Goal: Find specific page/section: Find specific page/section

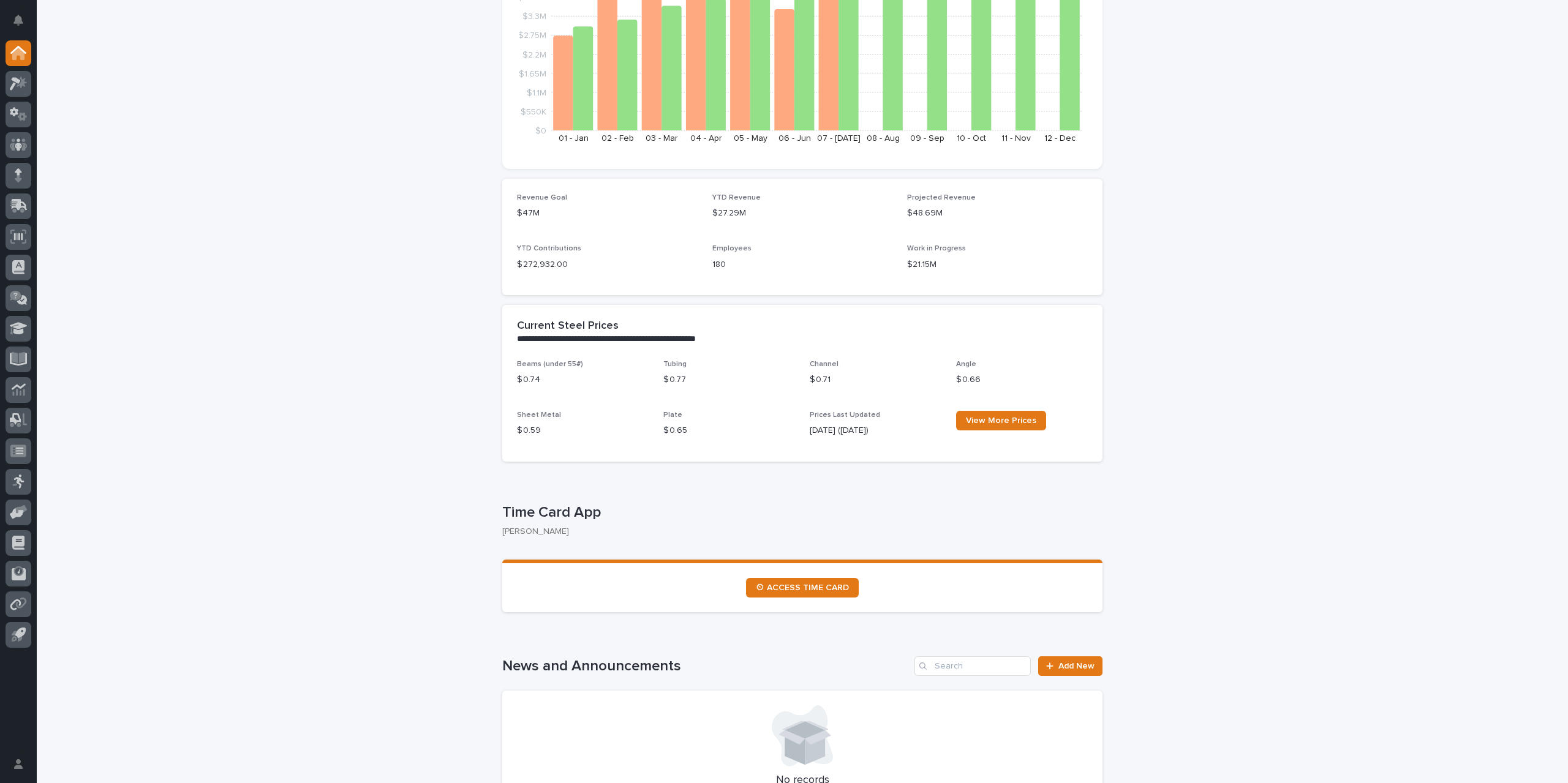
scroll to position [306, 0]
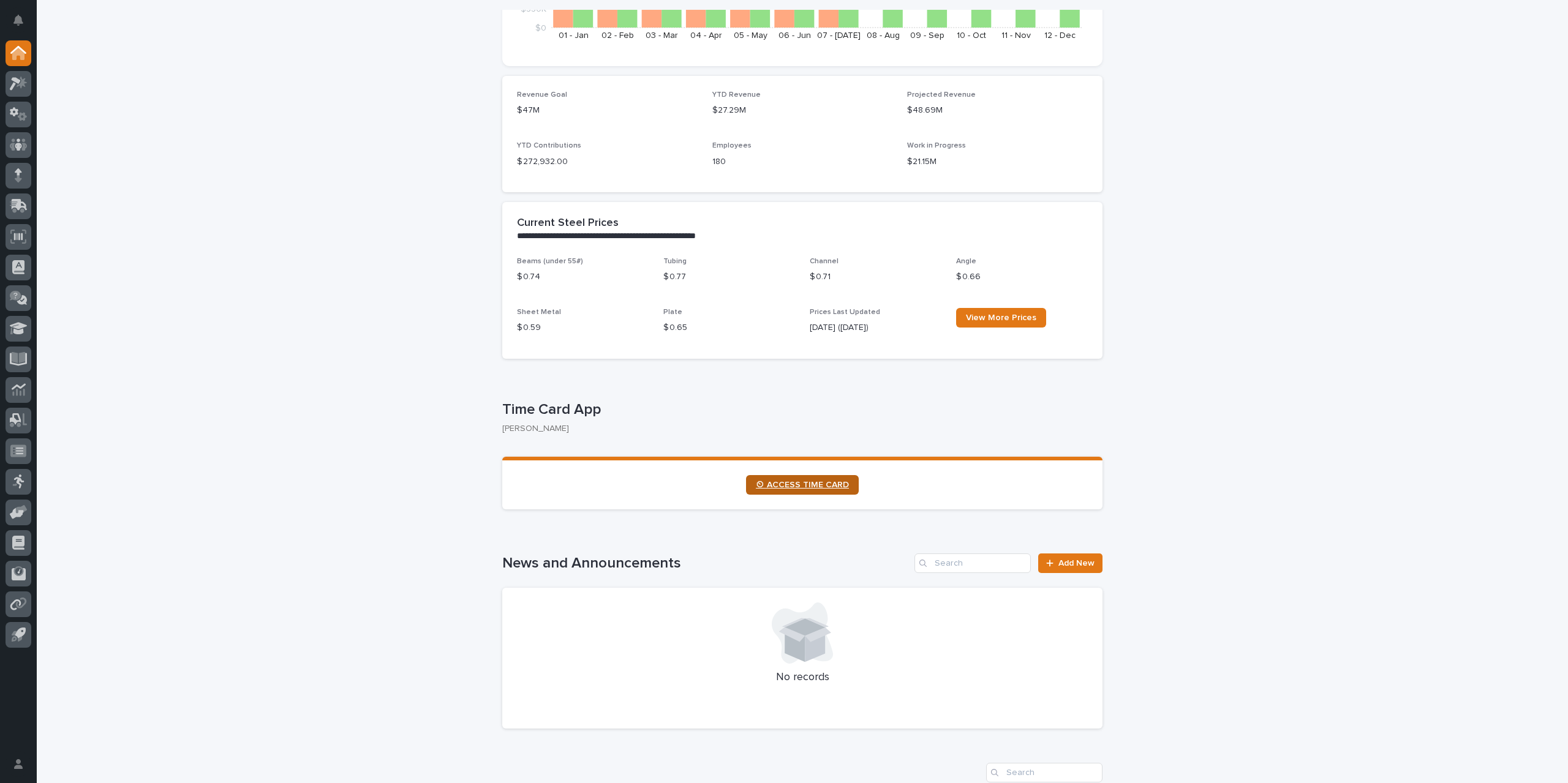
click at [820, 483] on span "⏲ ACCESS TIME CARD" at bounding box center [803, 485] width 93 height 9
click at [806, 486] on span "⏲ ACCESS TIME CARD" at bounding box center [803, 485] width 93 height 9
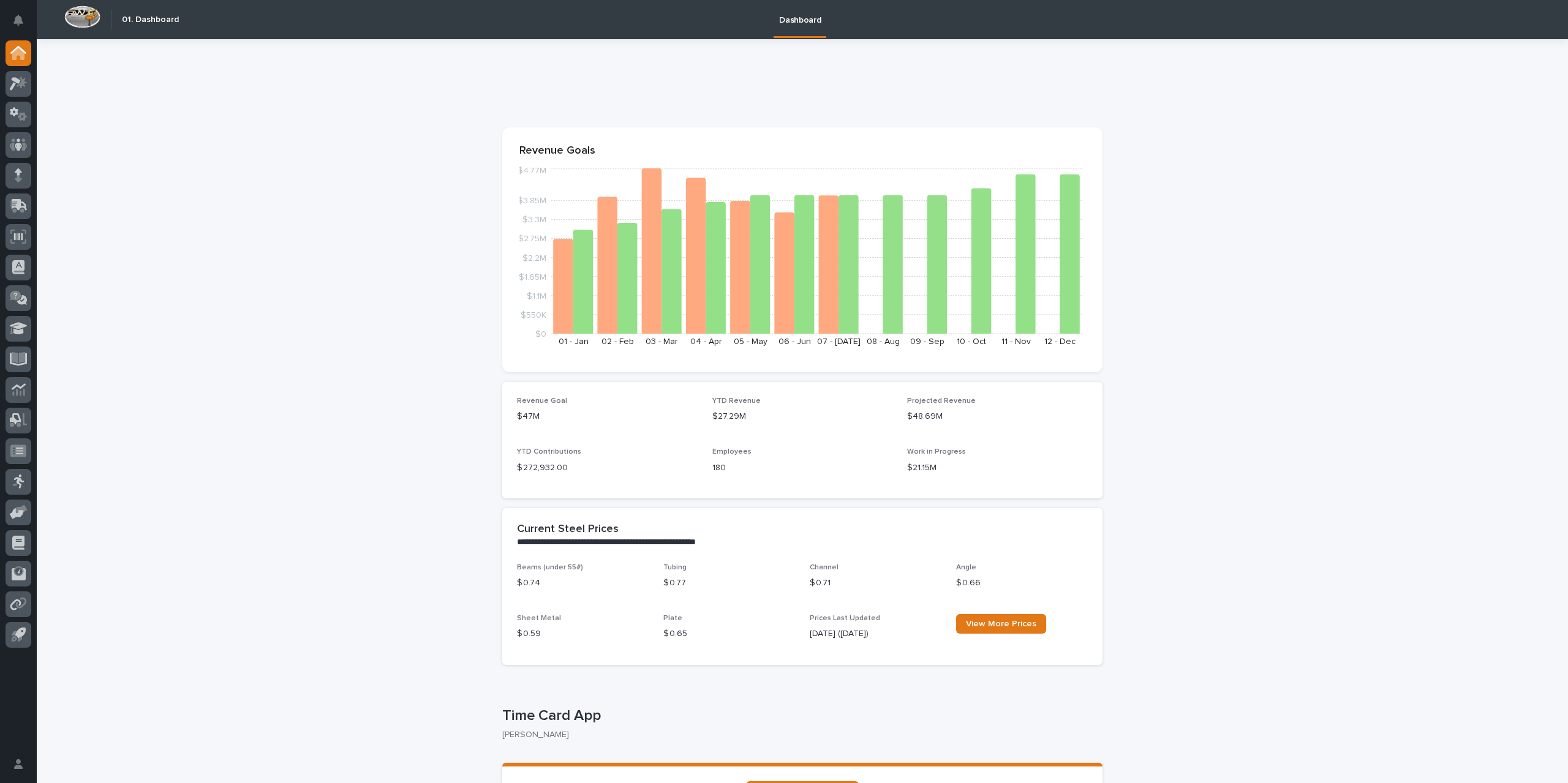
click at [5, 85] on div at bounding box center [18, 346] width 37 height 613
click at [13, 85] on icon at bounding box center [15, 83] width 11 height 14
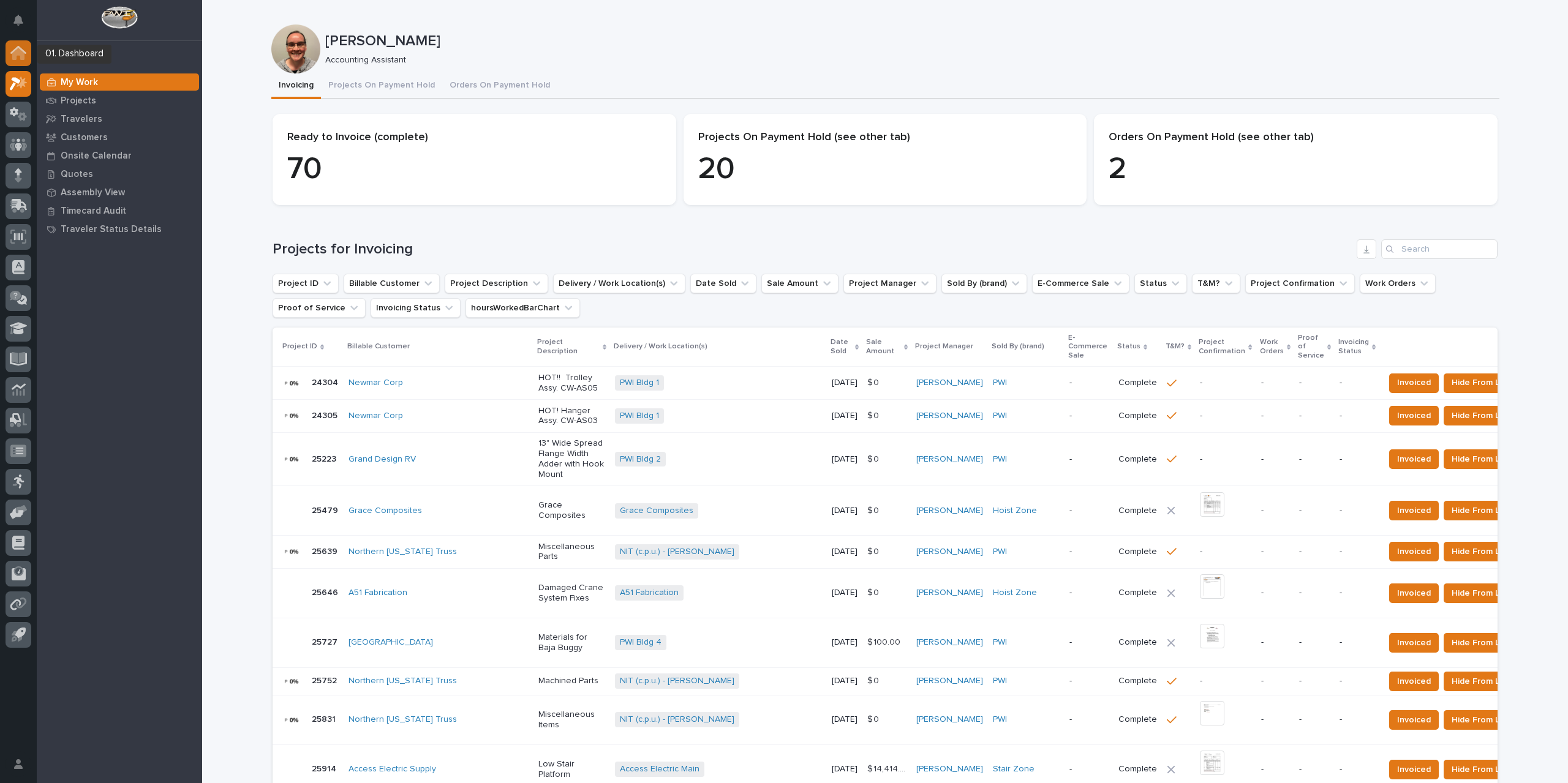
click at [19, 51] on icon at bounding box center [18, 53] width 12 height 12
